Goal: Use online tool/utility: Utilize a website feature to perform a specific function

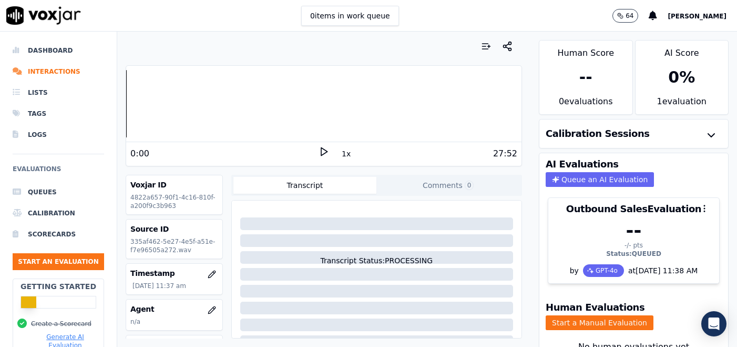
click at [322, 155] on icon at bounding box center [324, 151] width 11 height 11
click at [322, 152] on icon at bounding box center [324, 151] width 11 height 11
click at [620, 135] on h3 "Calibration Sessions" at bounding box center [598, 133] width 104 height 9
click at [709, 133] on icon "button" at bounding box center [711, 135] width 13 height 13
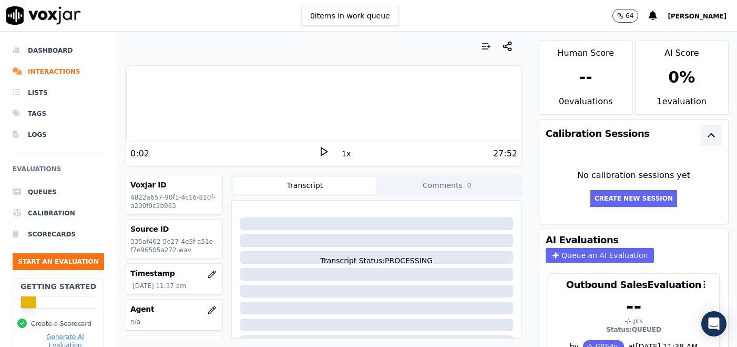
click at [709, 134] on icon "button" at bounding box center [711, 135] width 13 height 13
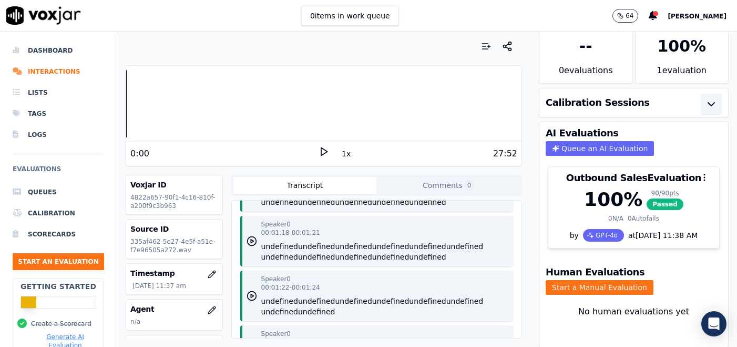
scroll to position [1219, 0]
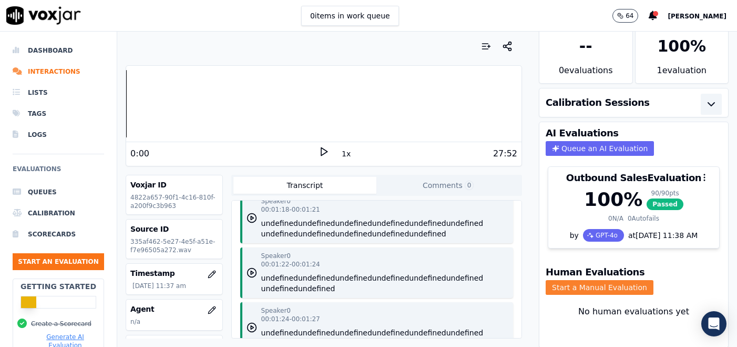
click at [559, 280] on button "Start a Manual Evaluation" at bounding box center [600, 287] width 108 height 15
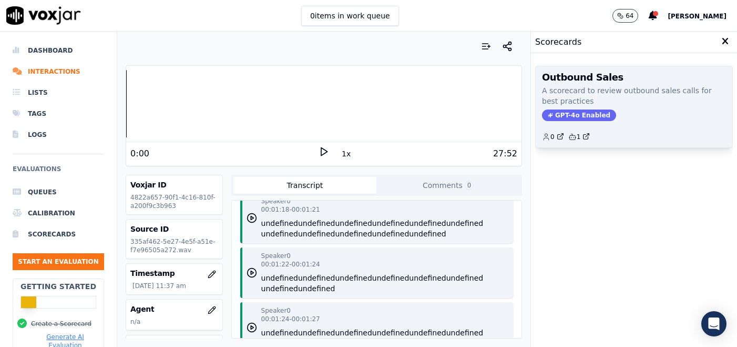
click at [581, 117] on span "GPT-4o Enabled" at bounding box center [579, 115] width 74 height 12
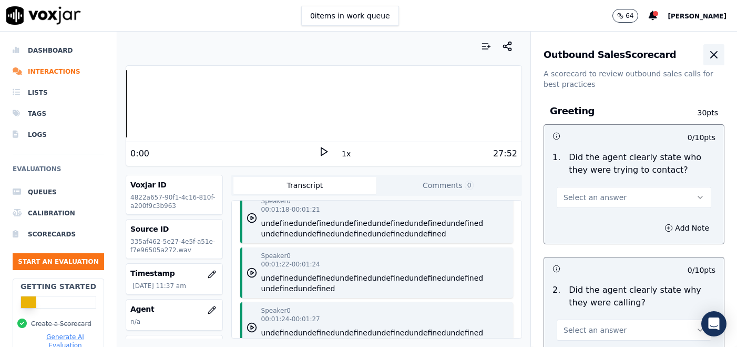
click at [712, 51] on icon "button" at bounding box center [714, 54] width 13 height 13
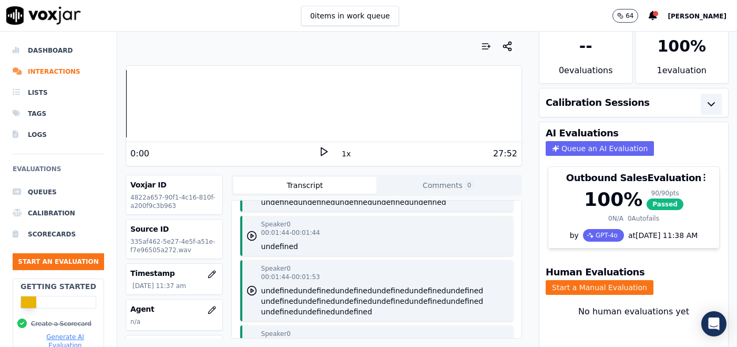
scroll to position [0, 0]
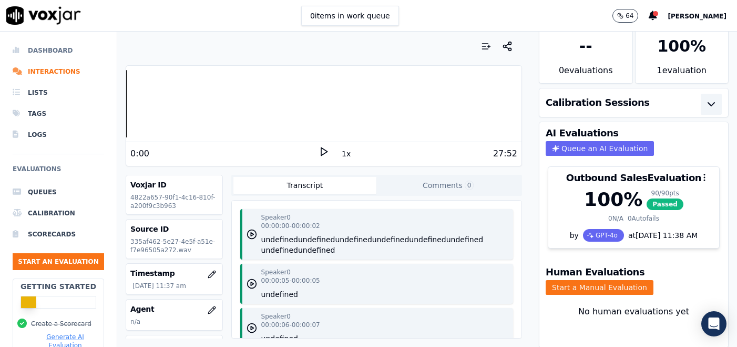
click at [34, 51] on li "Dashboard" at bounding box center [58, 50] width 91 height 21
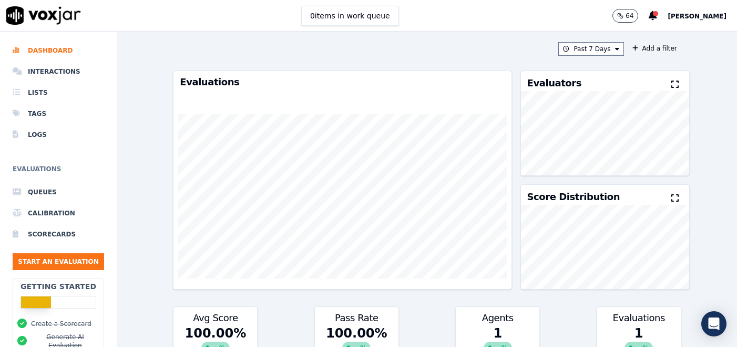
click at [491, 331] on div "1 ∞ %" at bounding box center [498, 342] width 84 height 36
click at [496, 331] on div "1 ∞ %" at bounding box center [498, 342] width 84 height 36
click at [48, 76] on li "Interactions" at bounding box center [58, 71] width 91 height 21
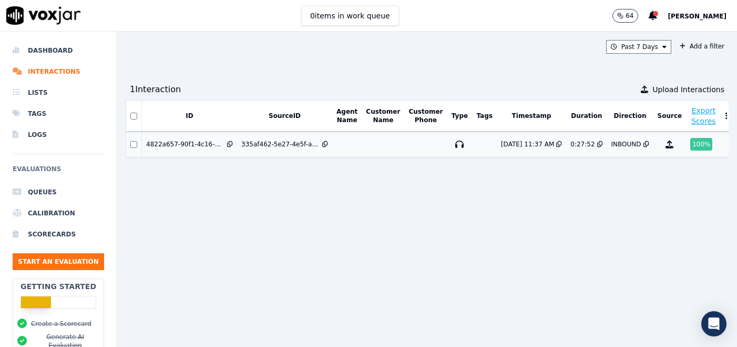
click at [539, 137] on td "[DATE] 11:37 AM" at bounding box center [531, 144] width 69 height 26
